Goal: Task Accomplishment & Management: Use online tool/utility

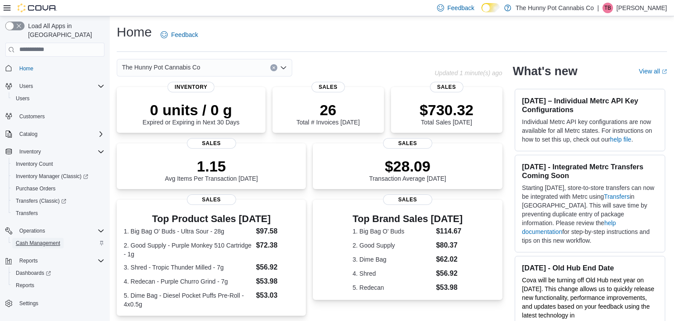
click at [42, 239] on span "Cash Management" at bounding box center [38, 242] width 44 height 7
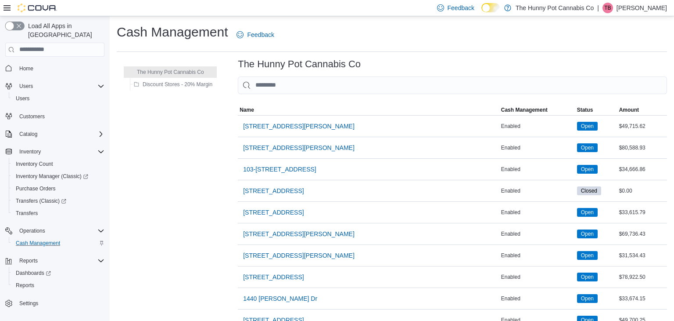
click at [12, 23] on button "button" at bounding box center [14, 26] width 19 height 9
click at [63, 173] on span "Inventory Manager (Classic)" at bounding box center [49, 176] width 66 height 7
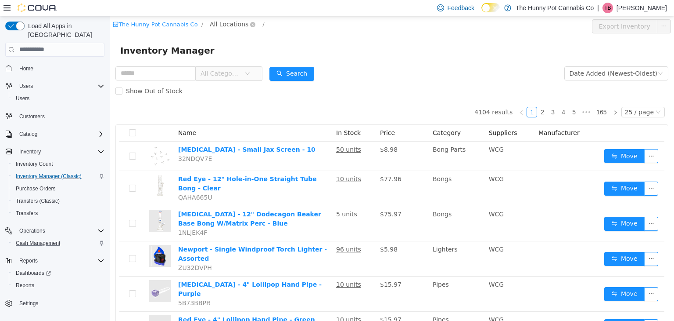
click at [210, 25] on span "All Locations" at bounding box center [229, 24] width 39 height 10
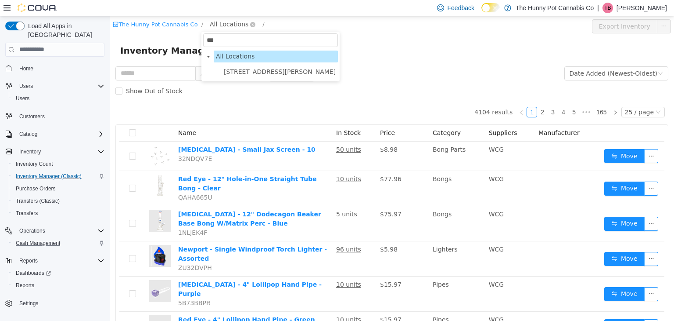
type input "****"
click at [227, 72] on span "[STREET_ADDRESS][PERSON_NAME]" at bounding box center [280, 71] width 112 height 7
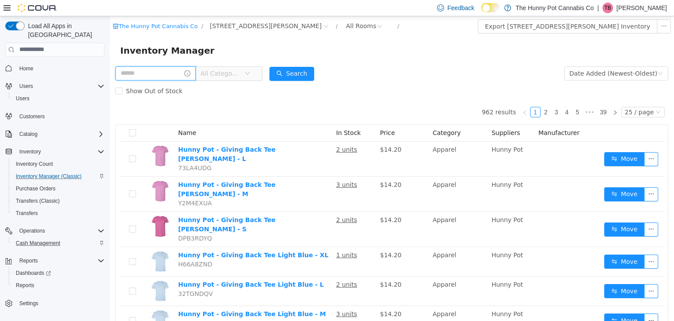
click at [153, 77] on input "text" at bounding box center [155, 73] width 80 height 14
type input "*****"
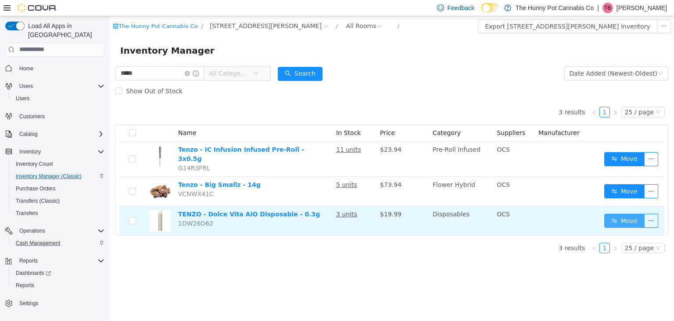
click at [615, 215] on button "Move" at bounding box center [625, 220] width 40 height 14
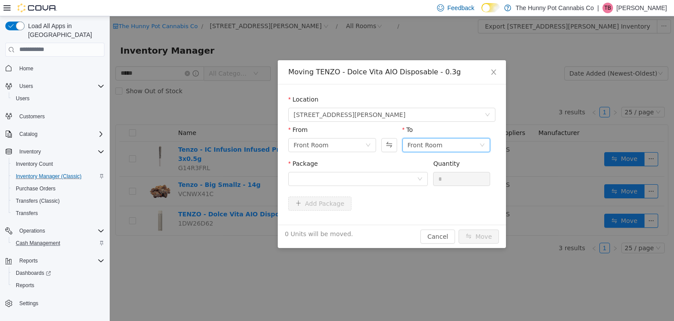
click at [428, 144] on div "Front Room" at bounding box center [425, 144] width 35 height 13
click at [424, 222] on li "Benched (Inactive)" at bounding box center [447, 218] width 88 height 14
click at [418, 180] on icon "icon: down" at bounding box center [420, 178] width 5 height 5
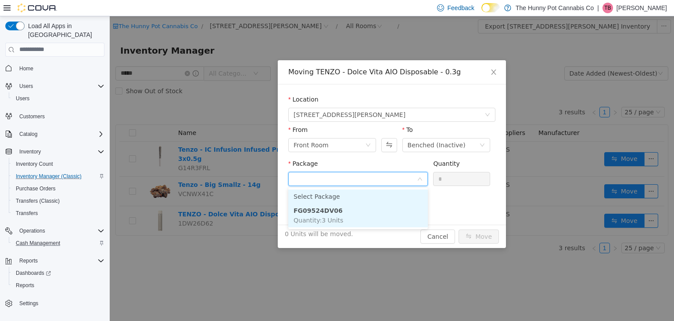
click at [407, 205] on li "FG09524DV06 Quantity : 3 Units" at bounding box center [358, 215] width 140 height 24
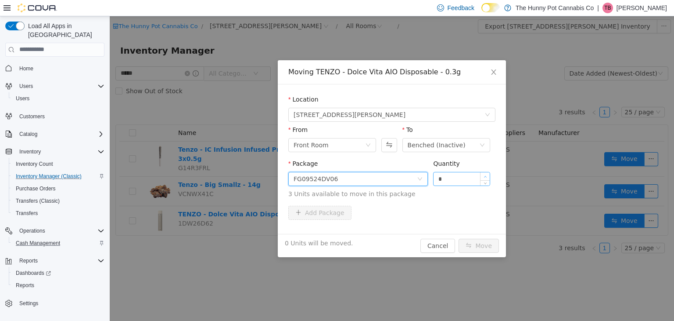
click at [483, 173] on span "Increase Value" at bounding box center [485, 176] width 9 height 8
type input "*"
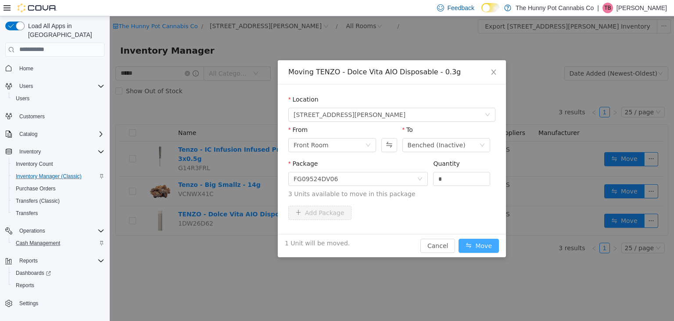
click at [488, 244] on button "Move" at bounding box center [479, 245] width 40 height 14
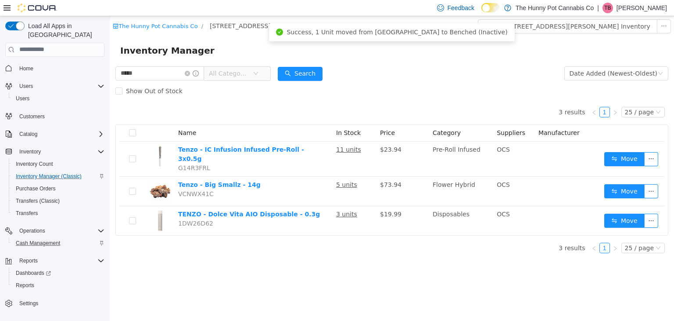
click at [252, 281] on div "The Hunny Pot Cannabis Co / [STREET_ADDRESS] / All Rooms / Export [STREET_ADDRE…" at bounding box center [392, 168] width 565 height 305
